Goal: Task Accomplishment & Management: Manage account settings

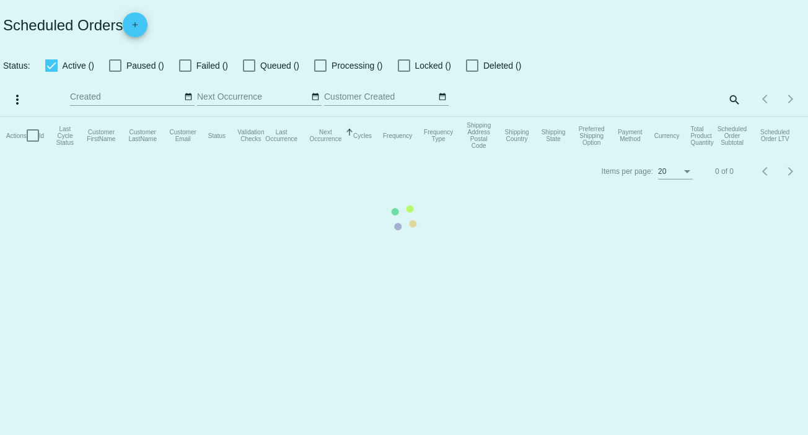
checkbox input "false"
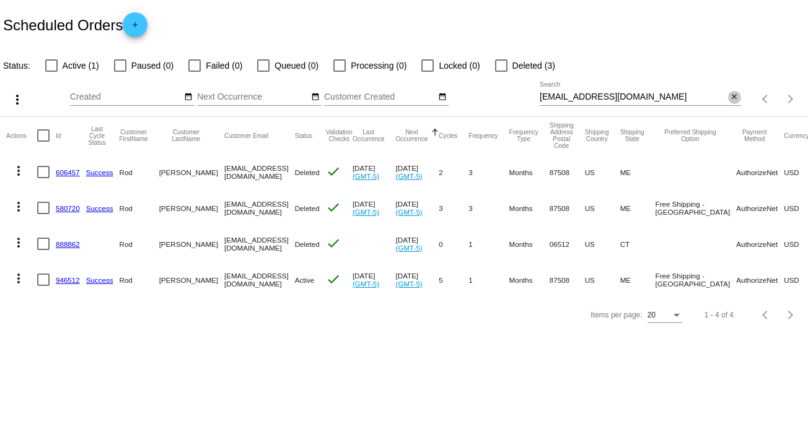
click at [736, 94] on mat-icon "close" at bounding box center [734, 97] width 9 height 10
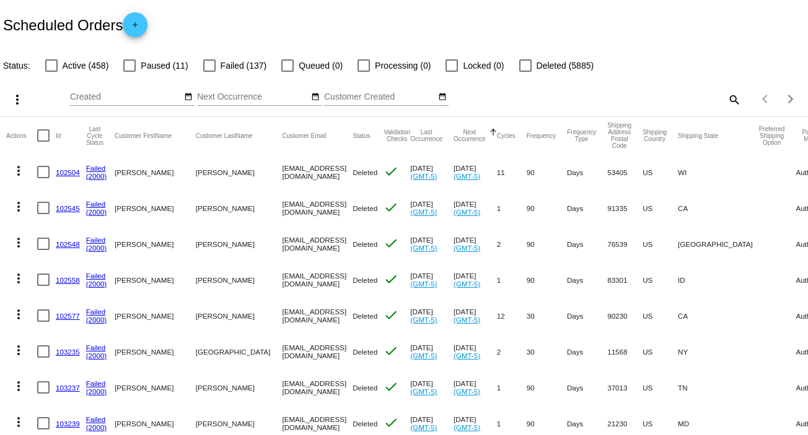
click at [726, 98] on mat-icon "search" at bounding box center [733, 99] width 15 height 19
click at [723, 98] on input "Search" at bounding box center [639, 97] width 201 height 10
paste input "[EMAIL_ADDRESS][DOMAIN_NAME]"
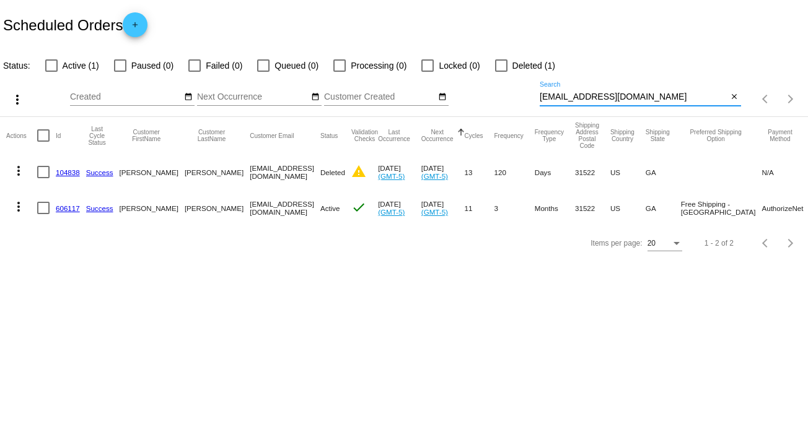
type input "[EMAIL_ADDRESS][DOMAIN_NAME]"
click at [20, 207] on mat-icon "more_vert" at bounding box center [18, 206] width 15 height 15
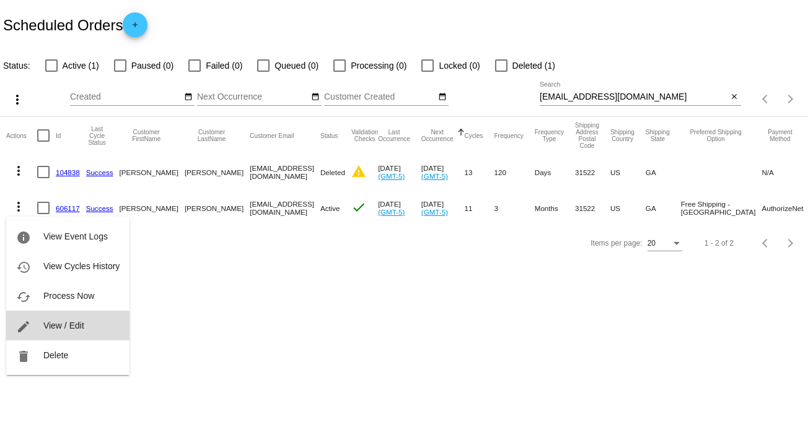
click at [87, 329] on button "edit View / Edit" at bounding box center [67, 326] width 123 height 30
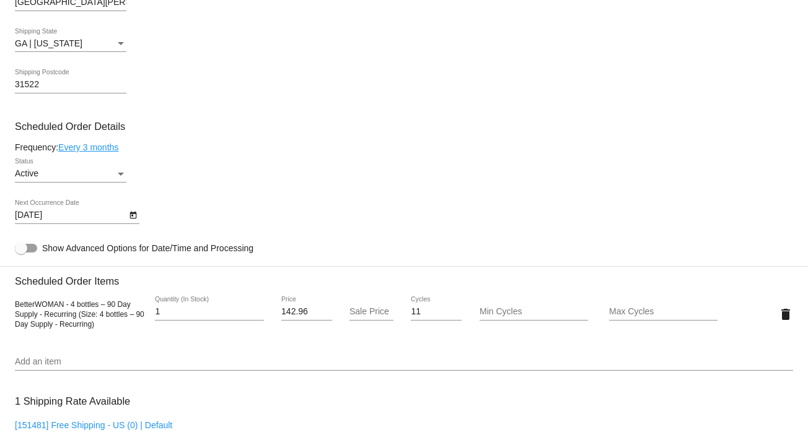
scroll to position [579, 0]
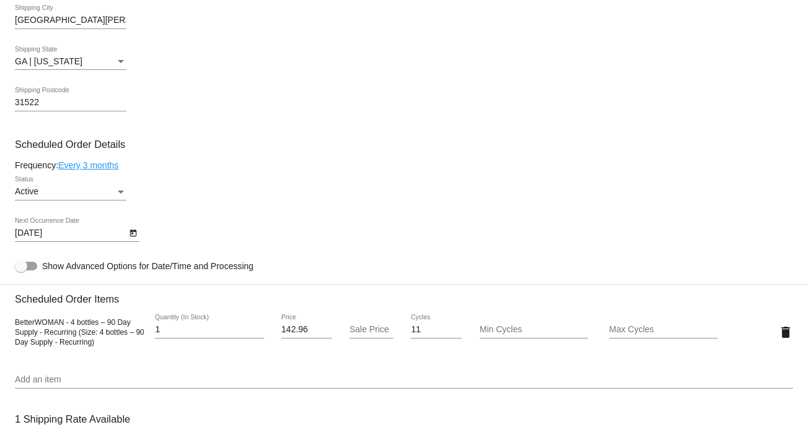
click at [130, 232] on icon "Open calendar" at bounding box center [133, 233] width 9 height 15
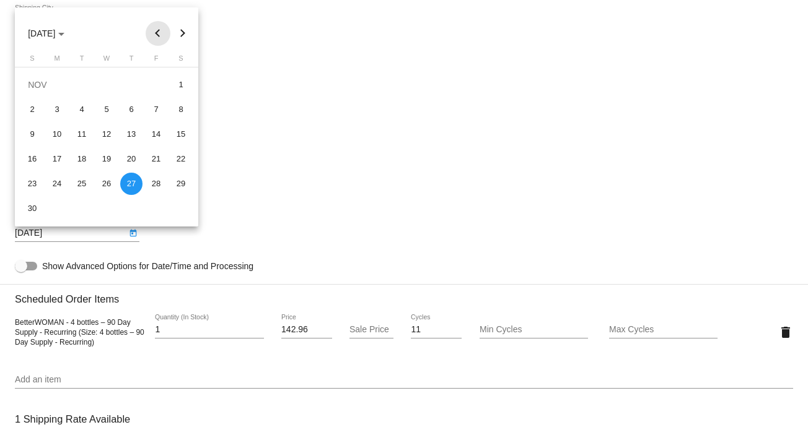
click at [157, 33] on button "Previous month" at bounding box center [158, 33] width 25 height 25
click at [79, 133] on div "14" at bounding box center [82, 134] width 22 height 22
type input "[DATE]"
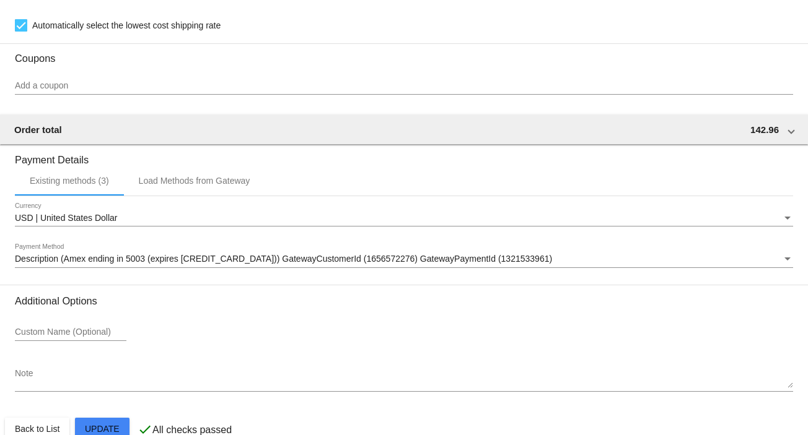
scroll to position [1070, 0]
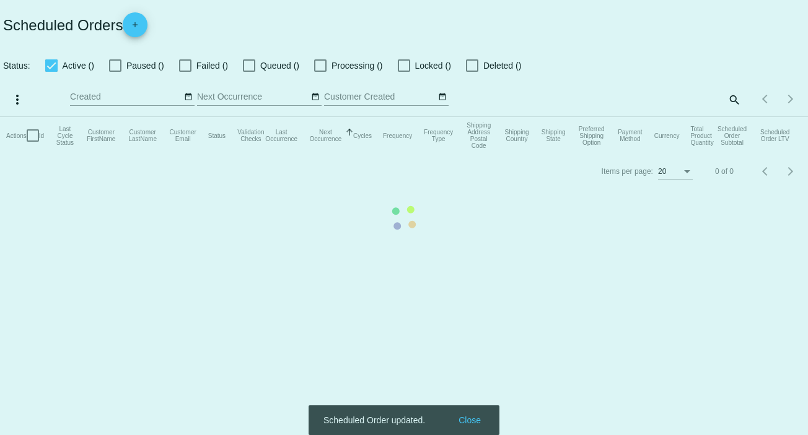
checkbox input "false"
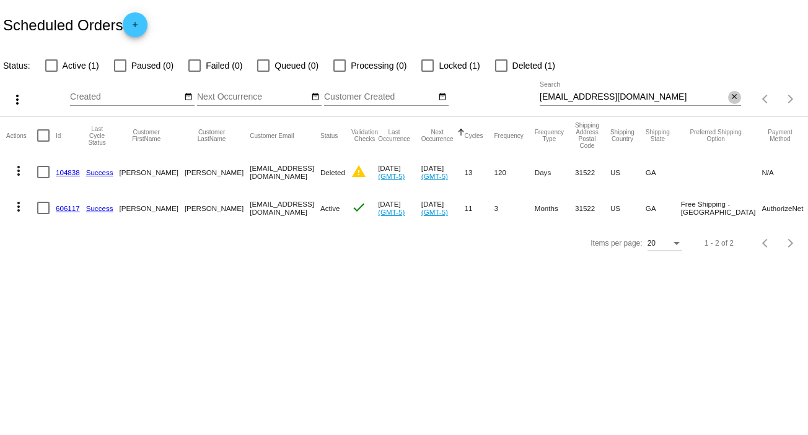
click at [735, 95] on mat-icon "close" at bounding box center [734, 97] width 9 height 10
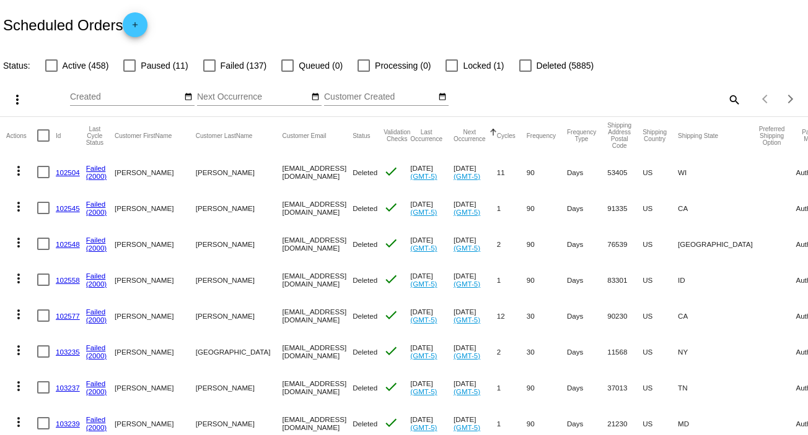
click at [727, 97] on mat-icon "search" at bounding box center [733, 99] width 15 height 19
click at [727, 97] on input "Search" at bounding box center [639, 97] width 201 height 10
paste input "[EMAIL_ADDRESS][DOMAIN_NAME]"
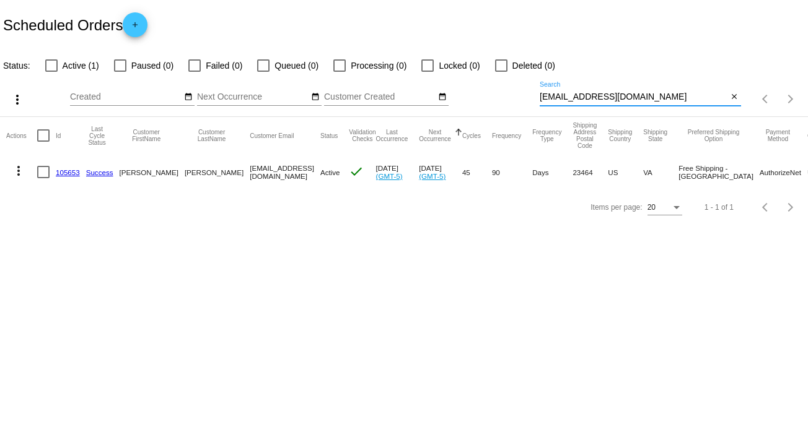
type input "[EMAIL_ADDRESS][DOMAIN_NAME]"
click at [17, 172] on mat-icon "more_vert" at bounding box center [18, 171] width 15 height 15
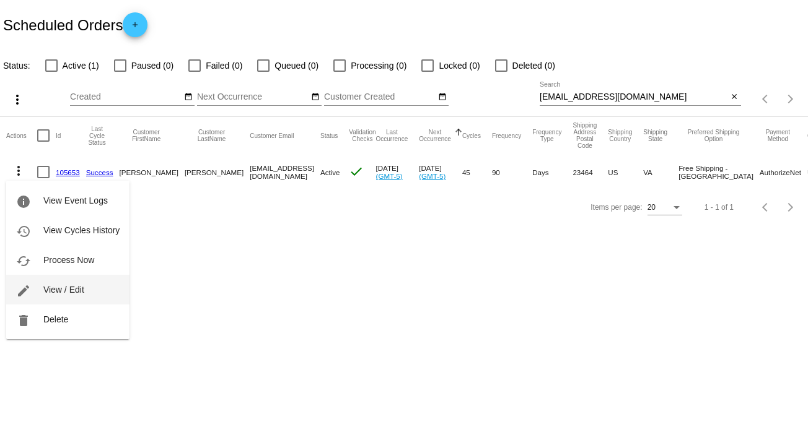
click at [79, 289] on span "View / Edit" at bounding box center [63, 290] width 41 height 10
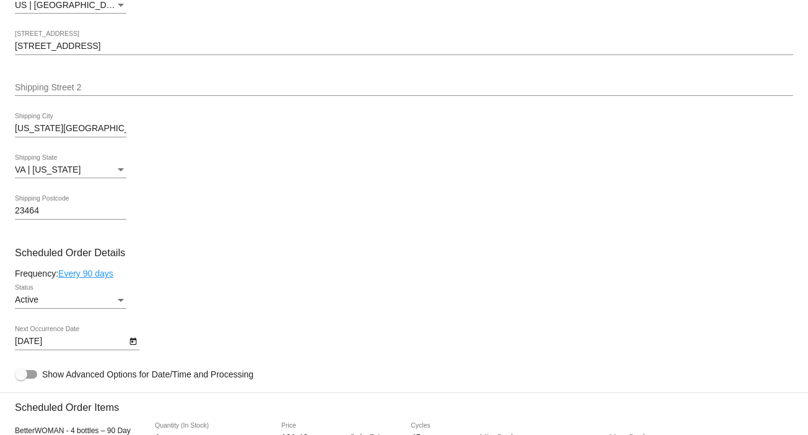
scroll to position [496, 0]
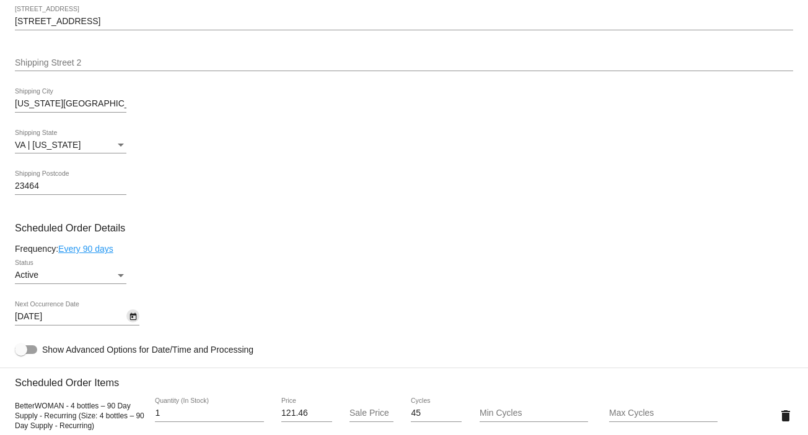
click at [129, 319] on icon "Open calendar" at bounding box center [132, 316] width 7 height 7
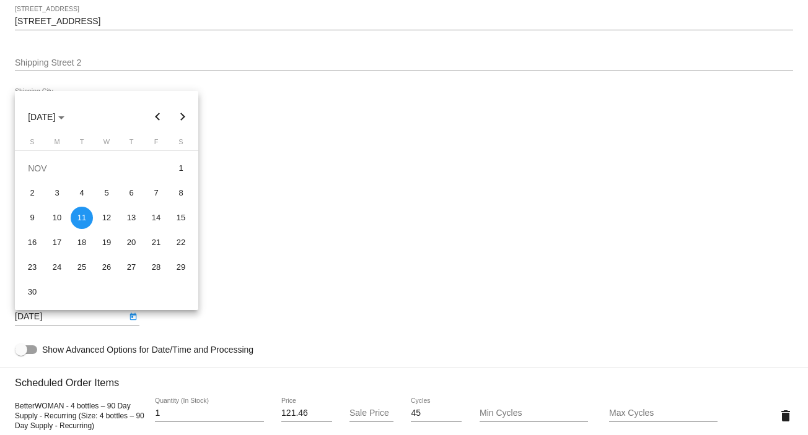
click at [159, 111] on button "Previous month" at bounding box center [158, 117] width 25 height 25
click at [81, 221] on div "14" at bounding box center [82, 218] width 22 height 22
type input "[DATE]"
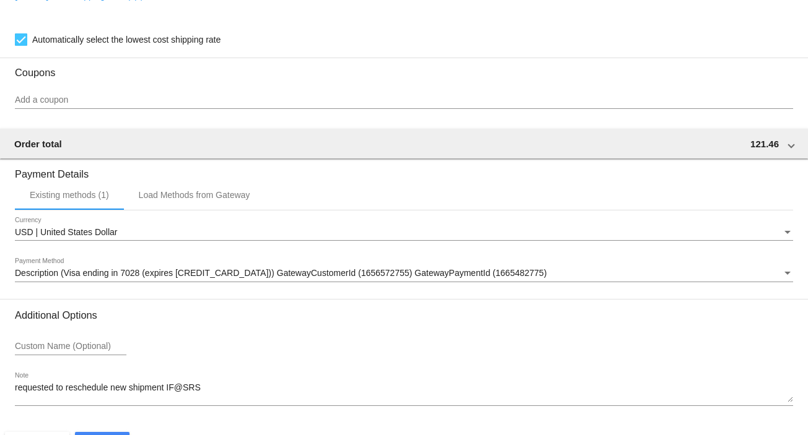
scroll to position [1070, 0]
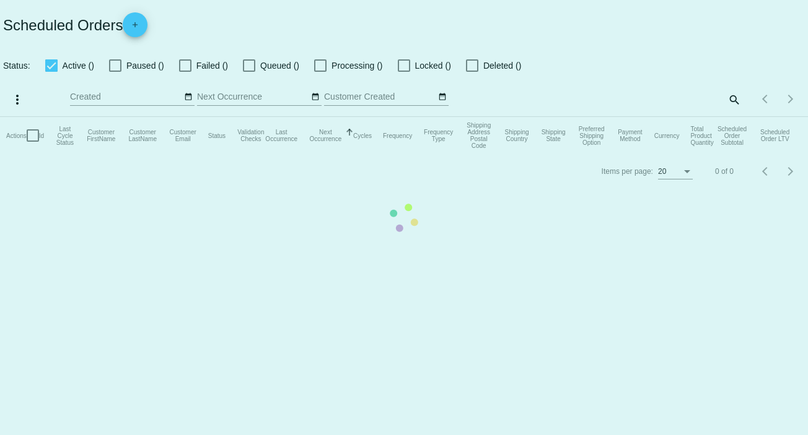
checkbox input "false"
